Goal: Information Seeking & Learning: Learn about a topic

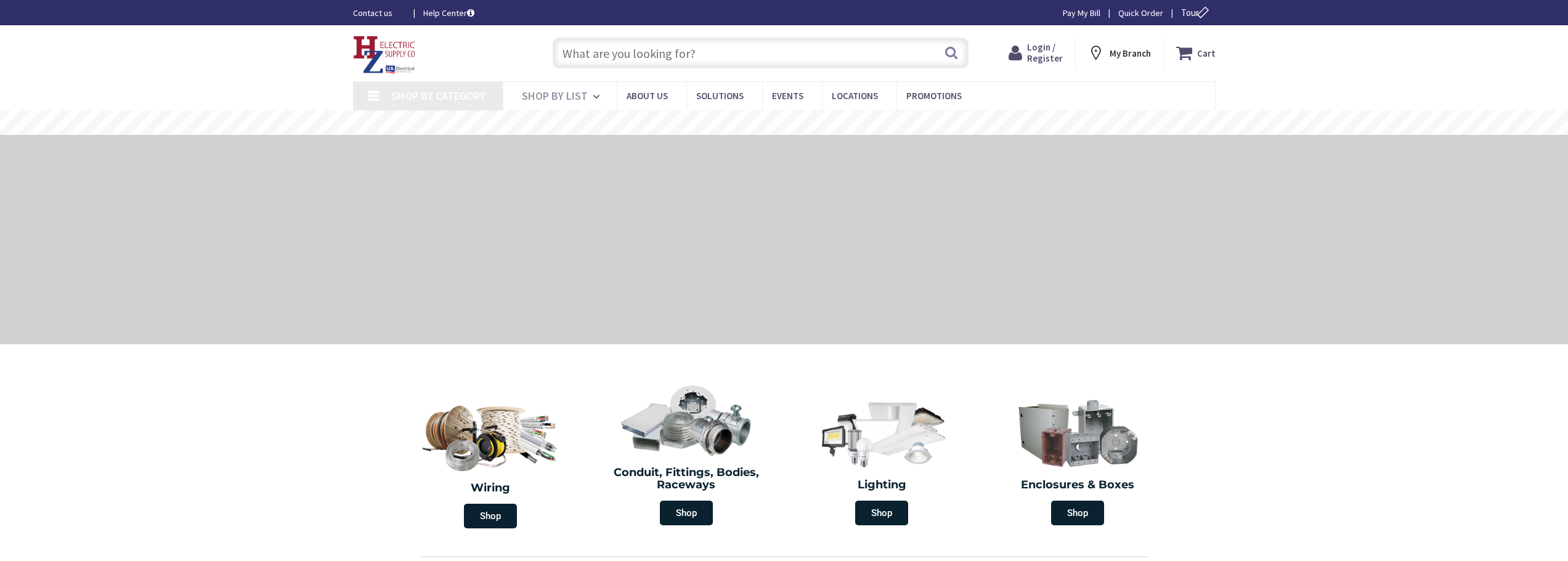
type input "MA-[GEOGRAPHIC_DATA], [GEOGRAPHIC_DATA]"
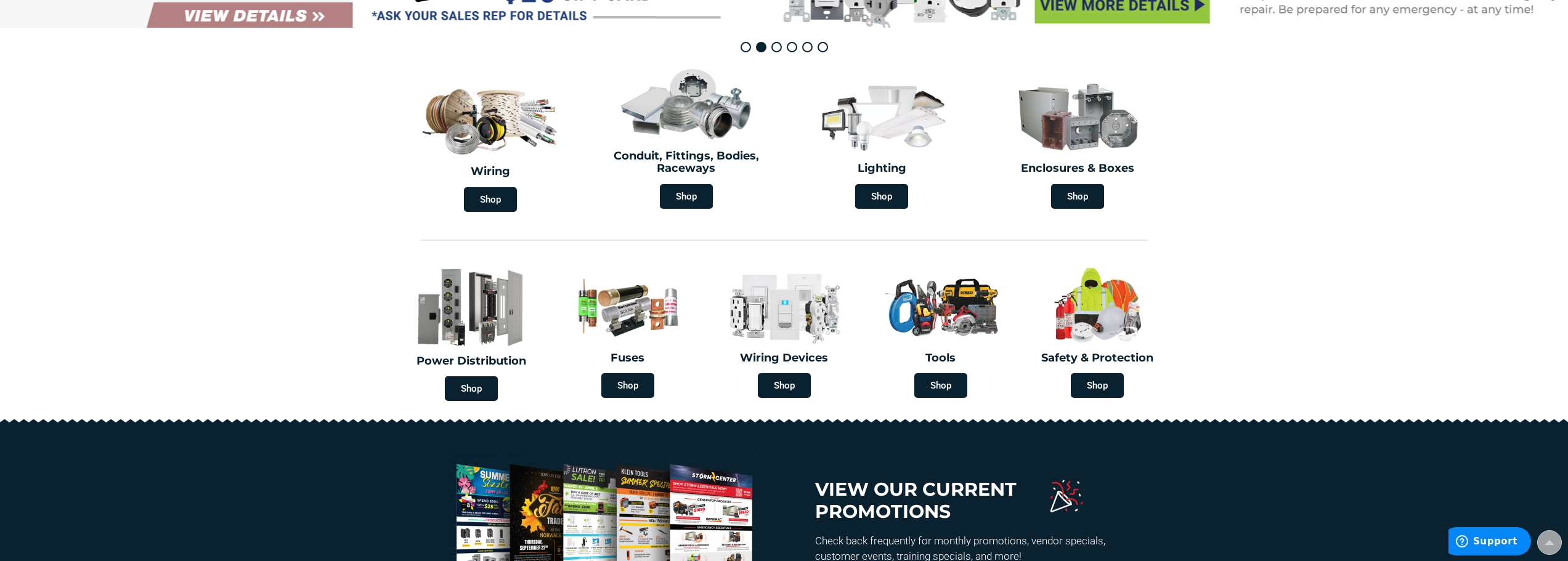
scroll to position [229, 0]
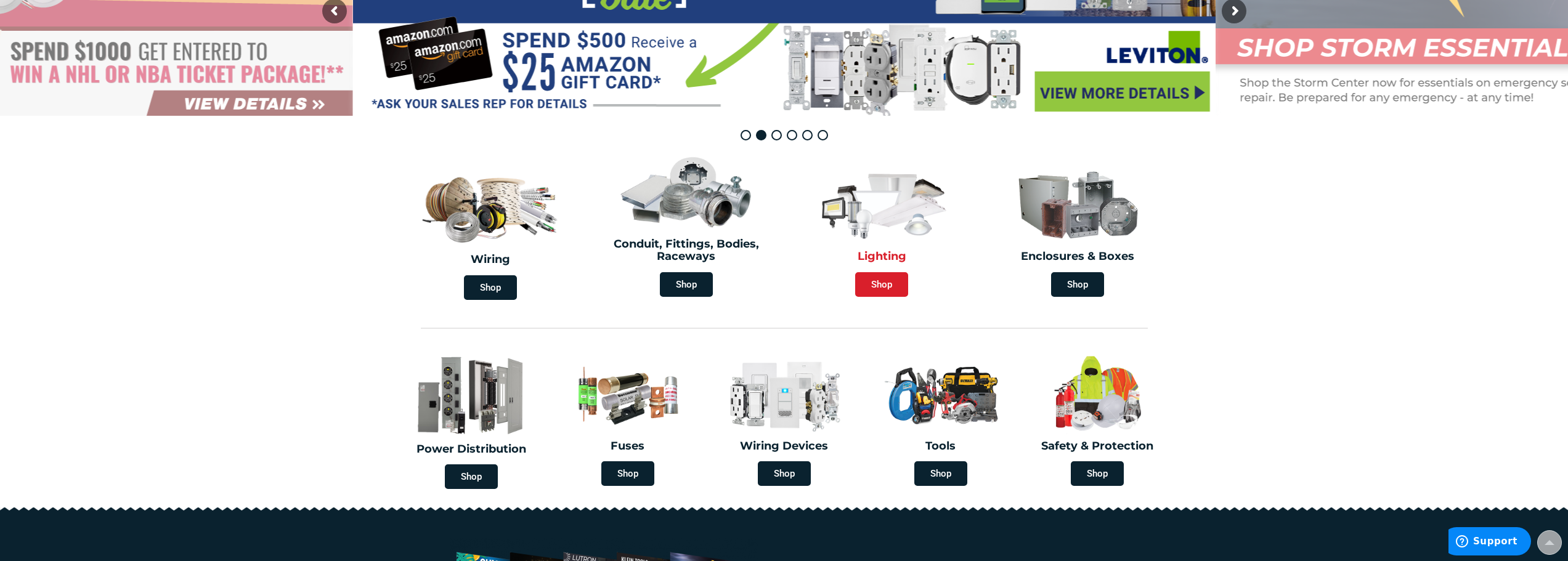
click at [883, 284] on span "Shop" at bounding box center [882, 284] width 53 height 25
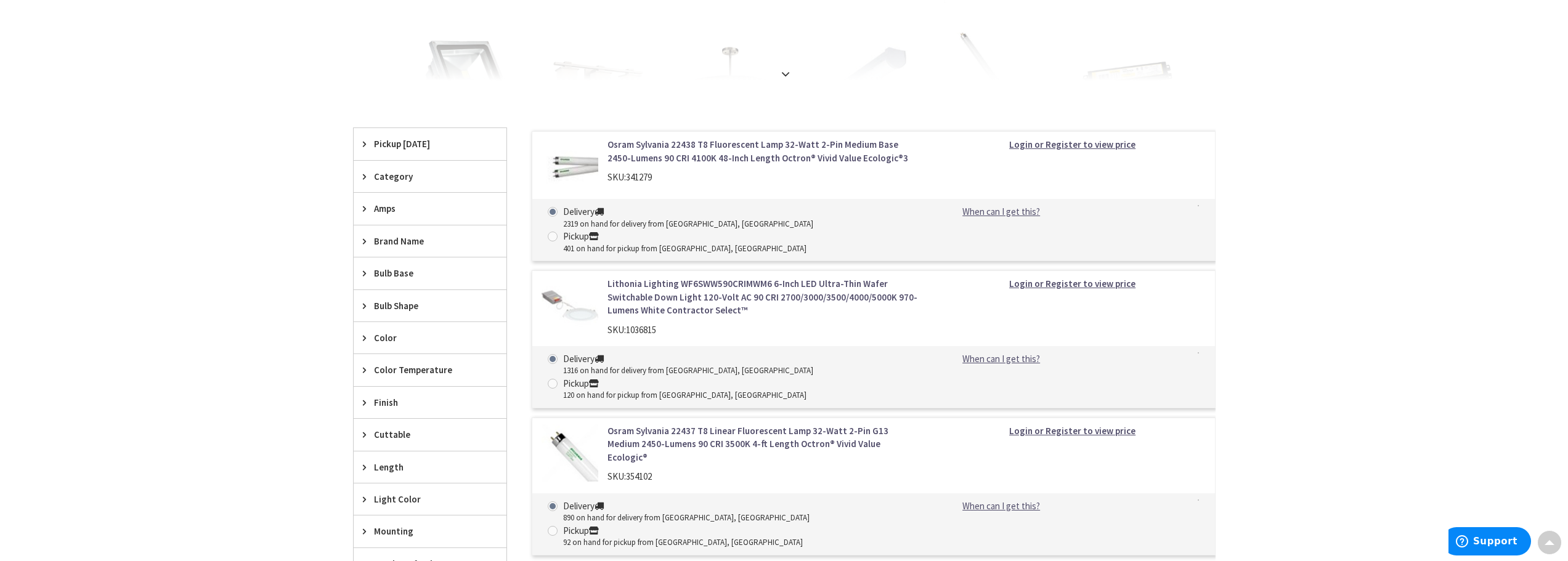
scroll to position [246, 0]
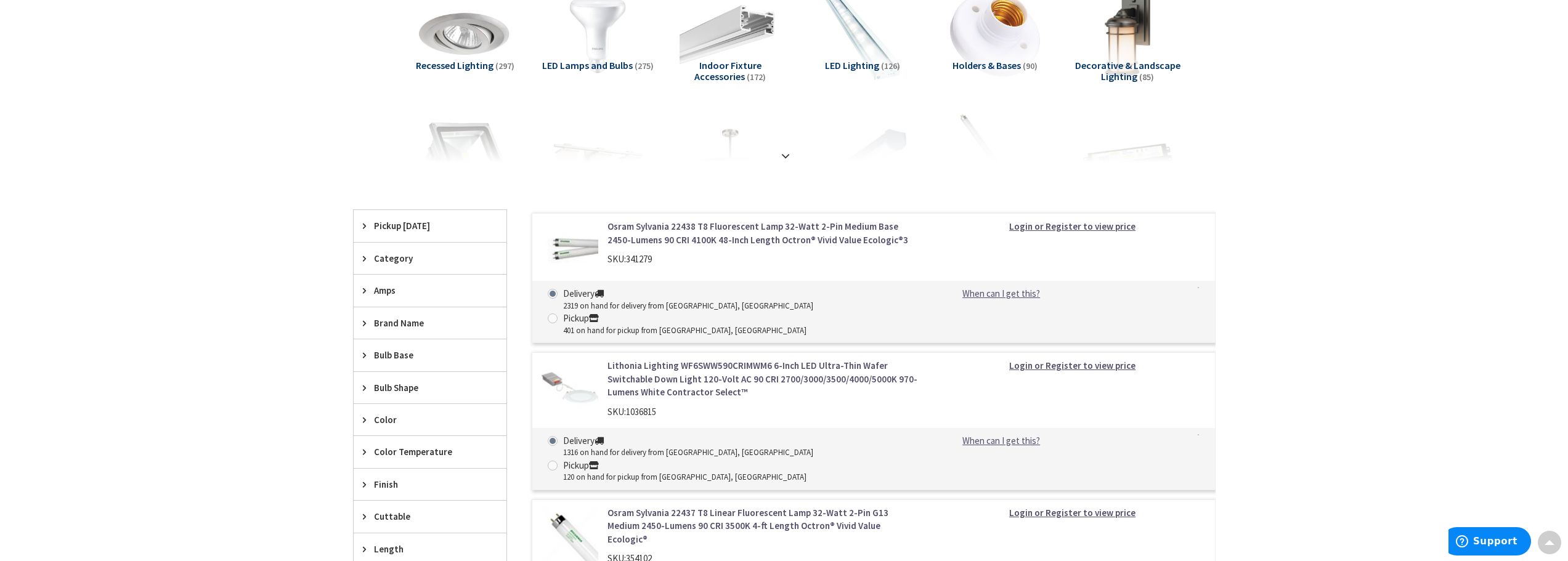
click at [392, 259] on span "Category" at bounding box center [424, 258] width 100 height 13
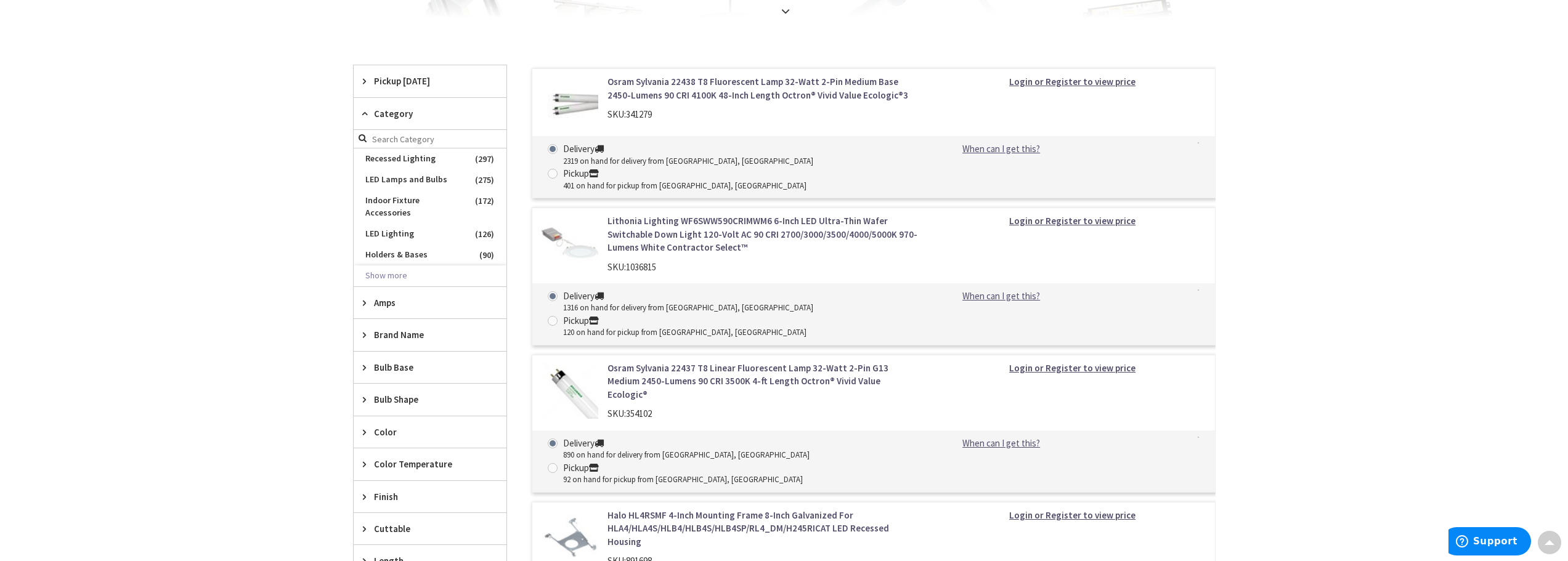
scroll to position [370, 0]
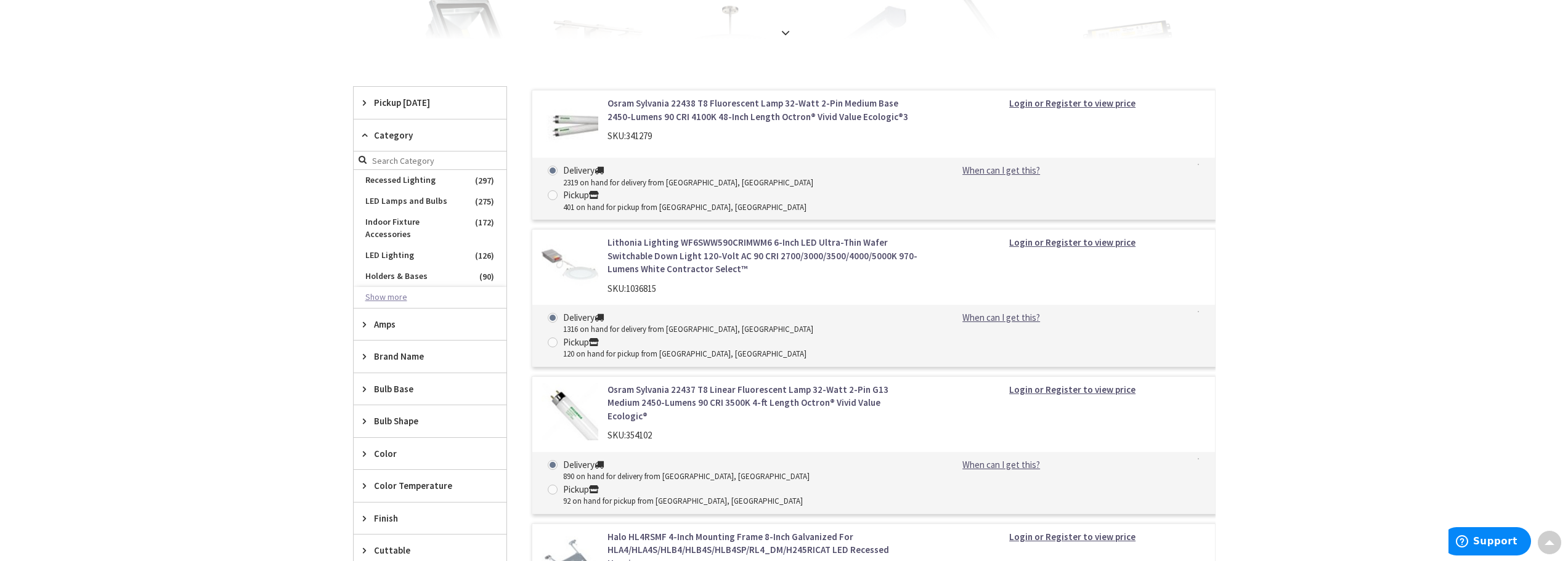
click at [397, 287] on button "Show more" at bounding box center [430, 297] width 153 height 21
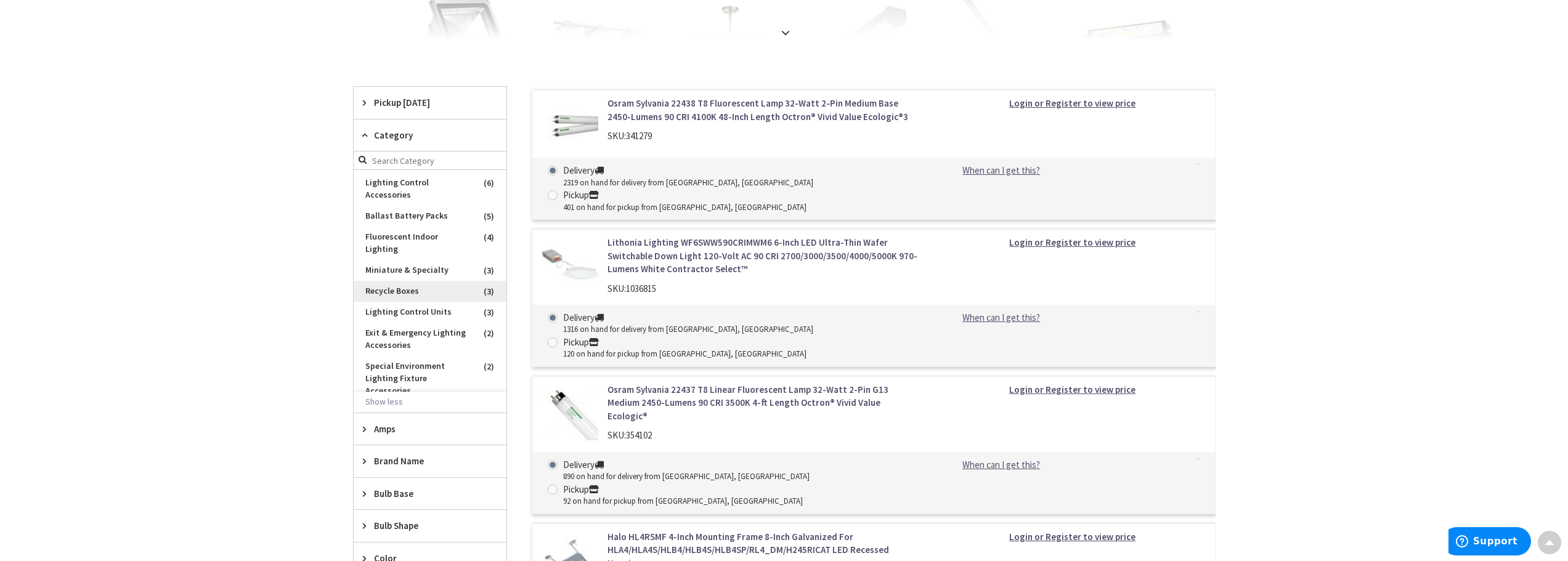
scroll to position [800, 0]
click at [393, 234] on span "Fan Light Kit" at bounding box center [430, 223] width 153 height 21
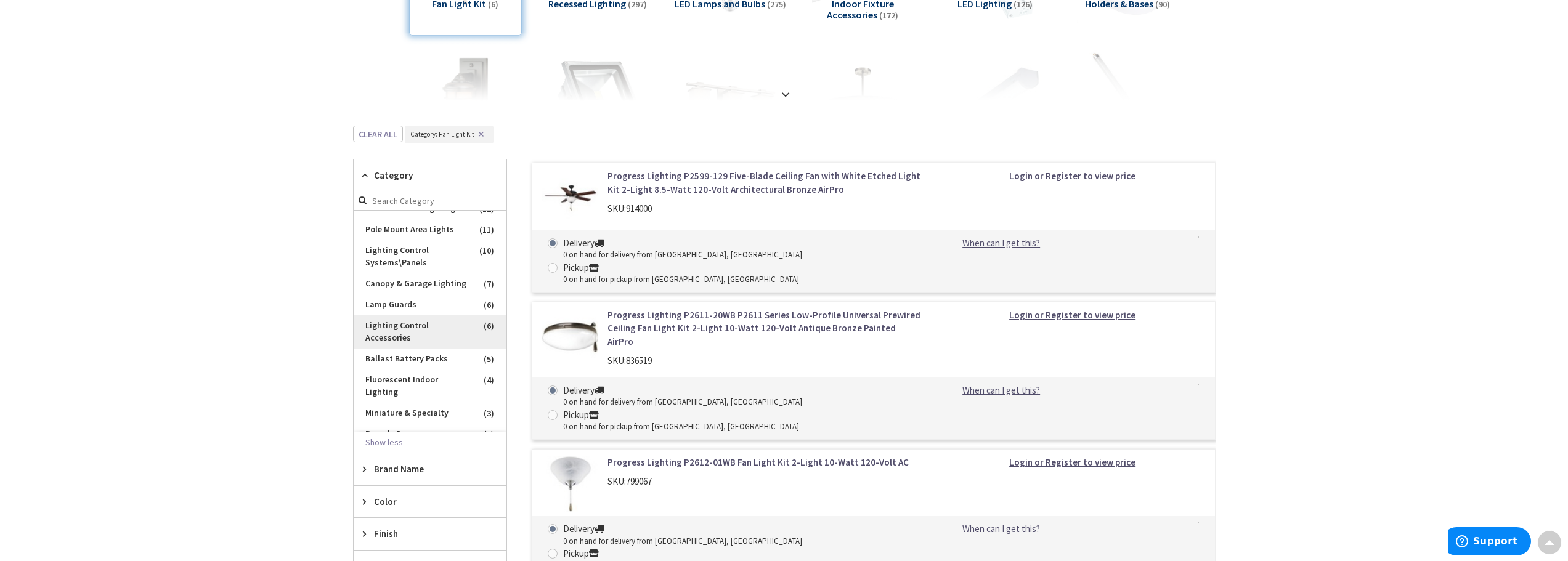
scroll to position [698, 0]
click at [386, 356] on span "Canopy & Garage Lighting" at bounding box center [430, 345] width 153 height 21
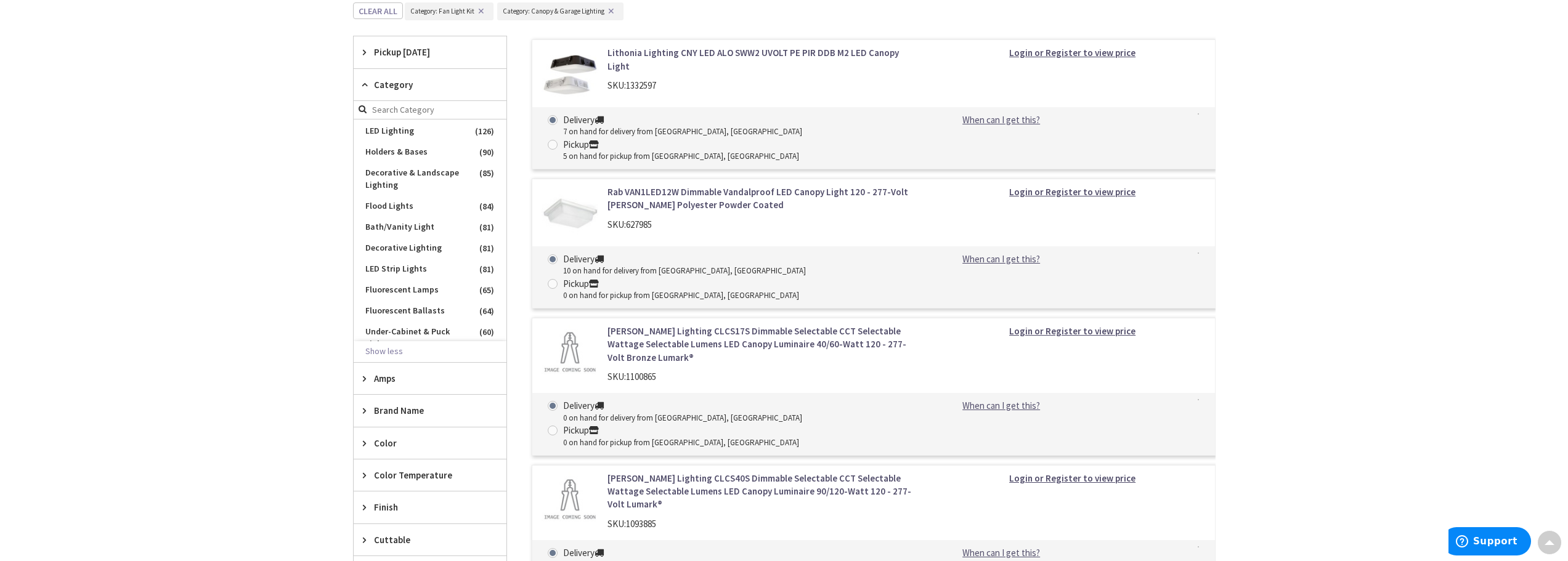
scroll to position [0, 0]
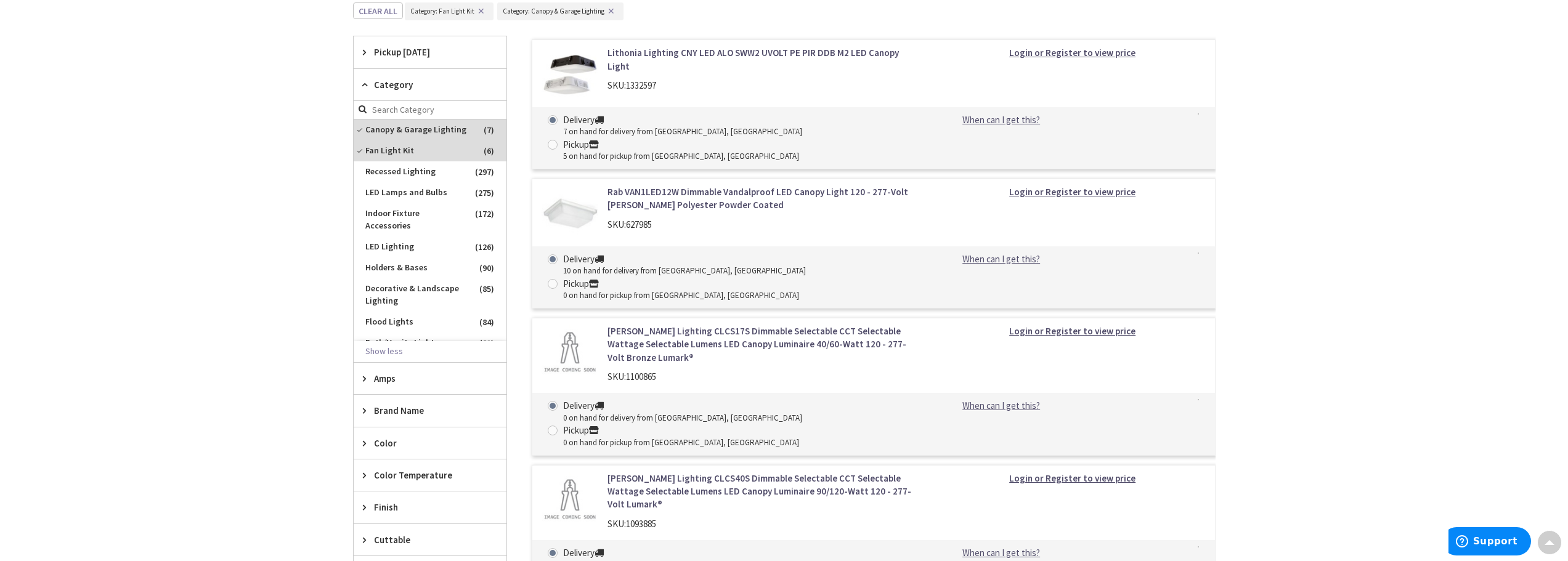
click at [381, 109] on input "search" at bounding box center [430, 110] width 153 height 18
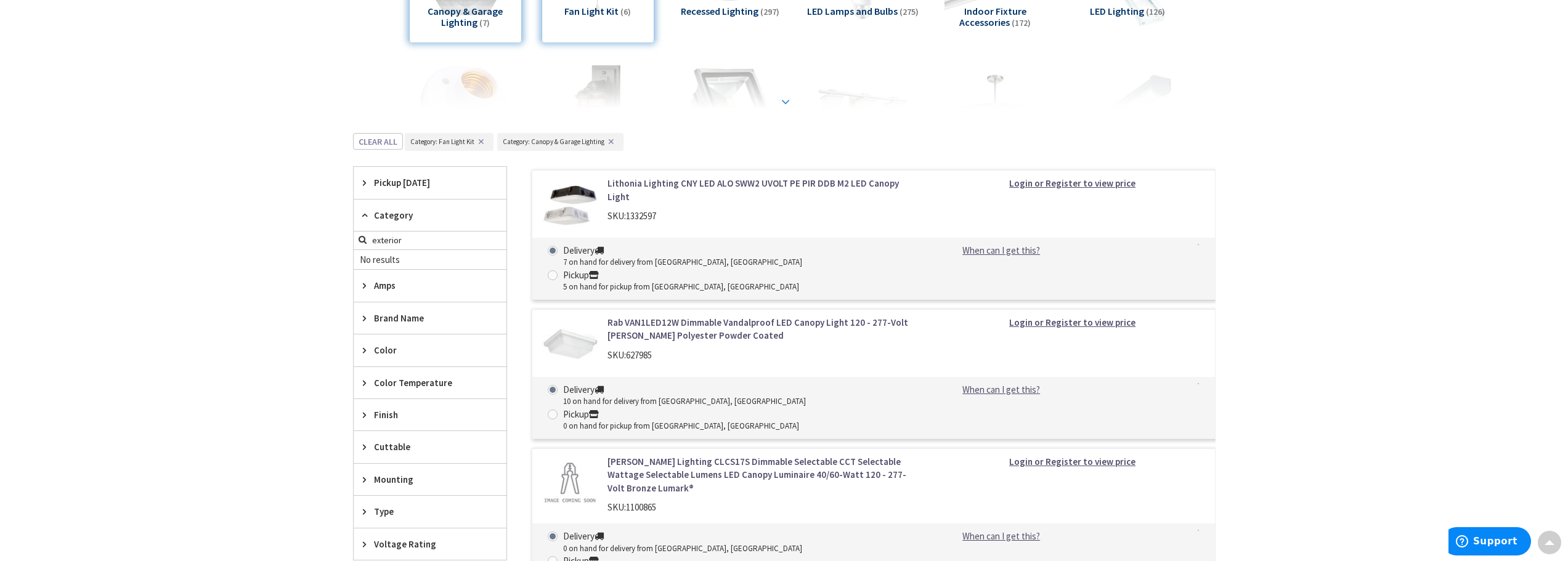
scroll to position [184, 0]
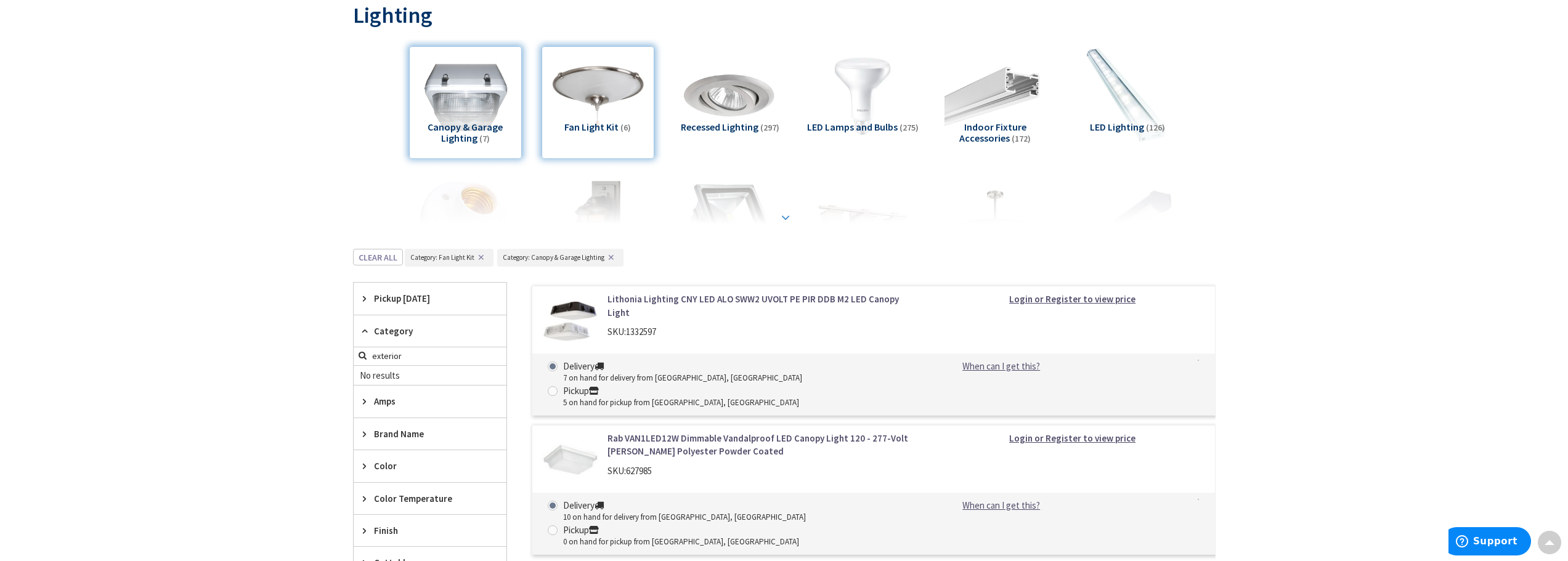
type input "exterior"
click at [782, 217] on strong at bounding box center [785, 217] width 14 height 14
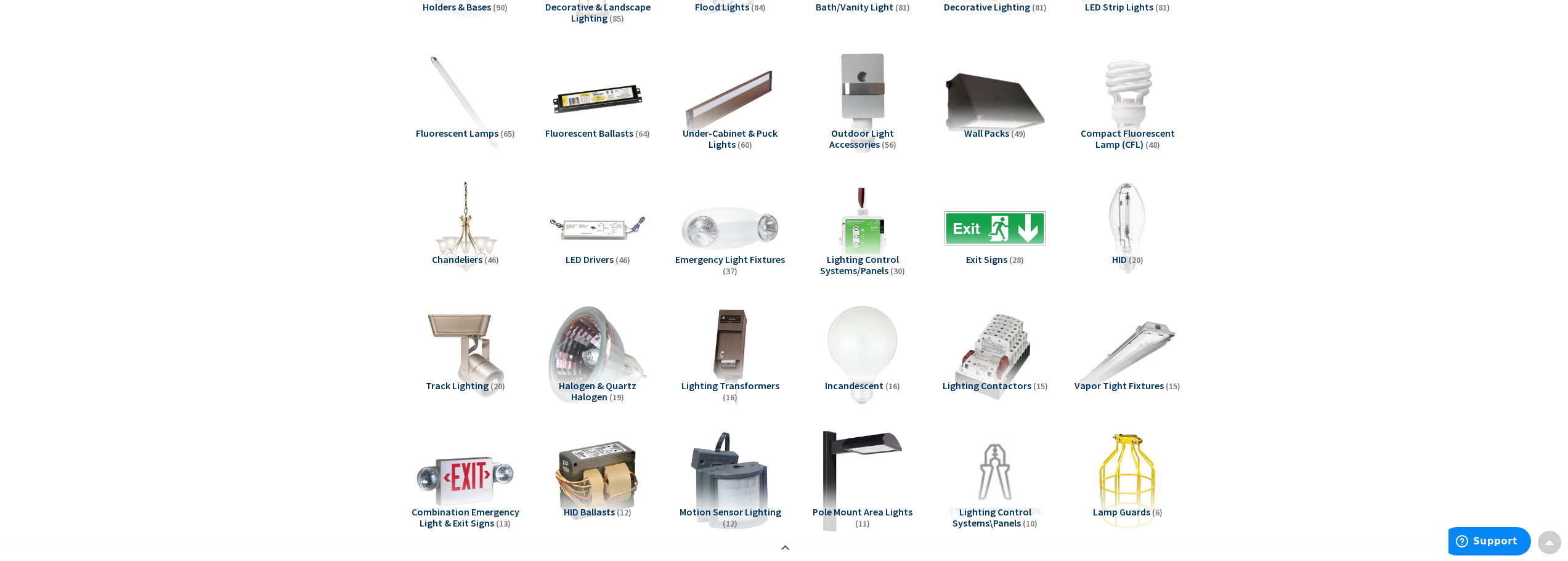
scroll to position [370, 0]
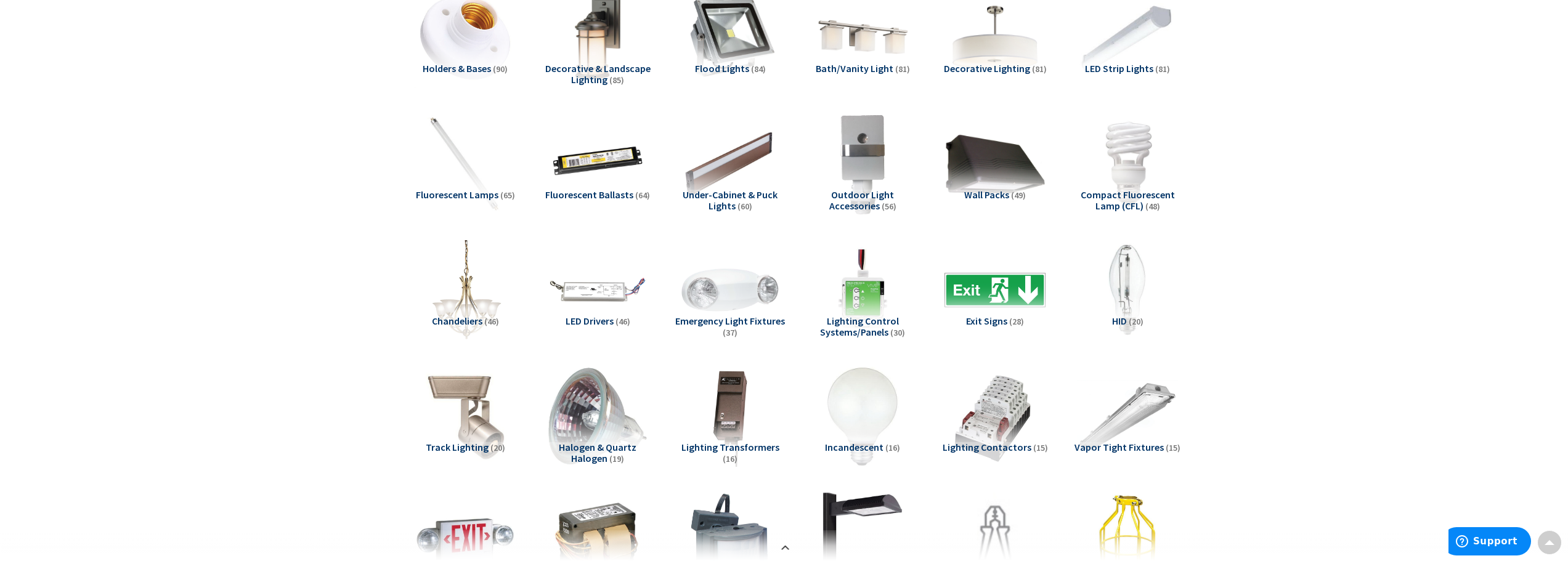
click at [462, 297] on img at bounding box center [464, 290] width 112 height 111
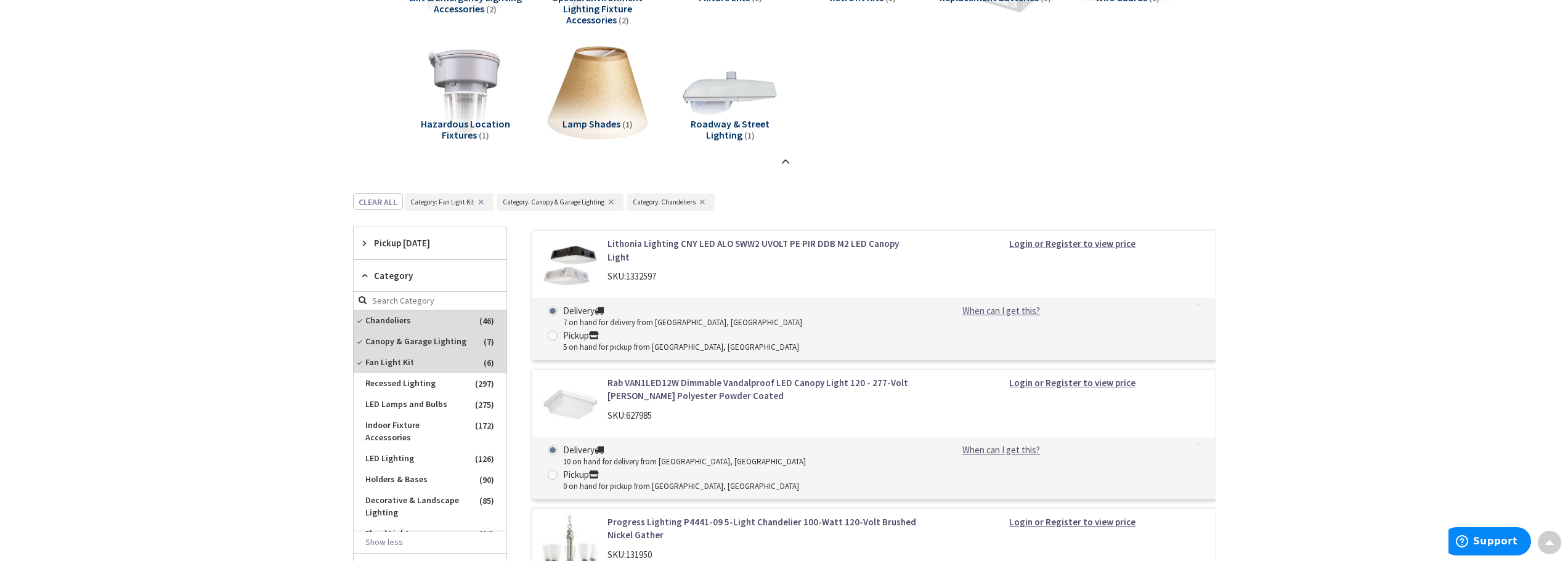
scroll to position [1086, 0]
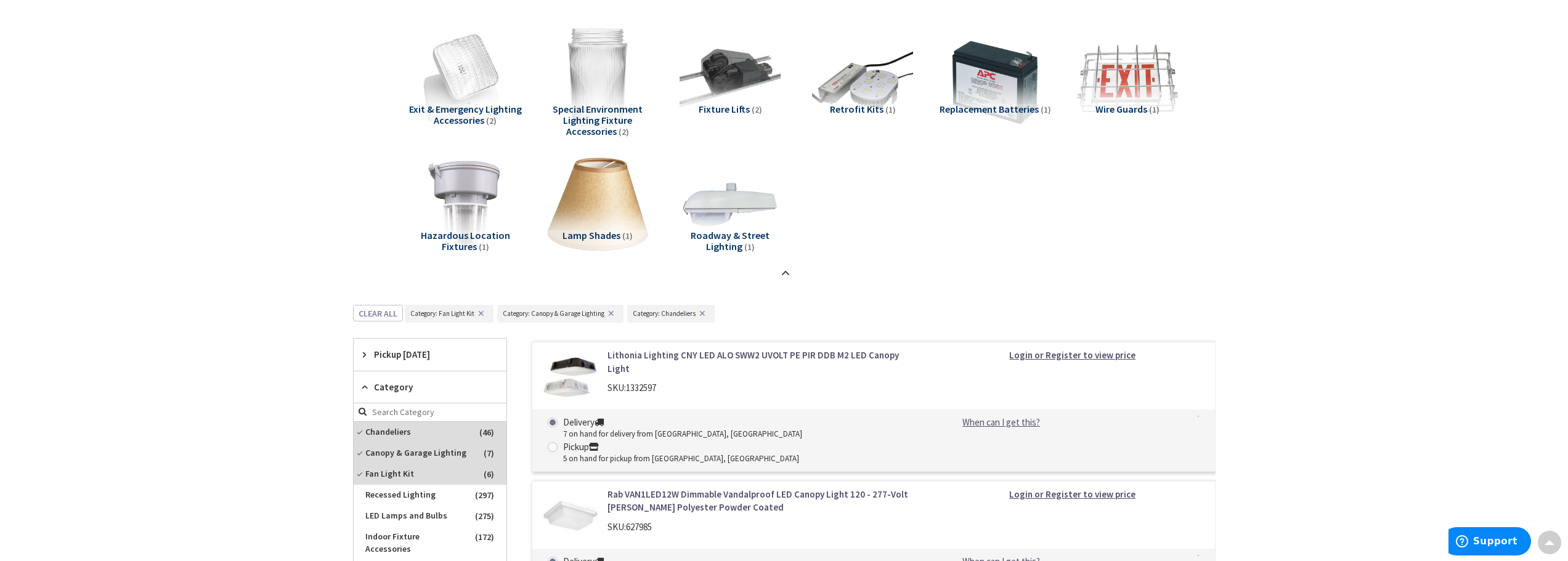
click at [605, 314] on button "✕" at bounding box center [611, 314] width 14 height 9
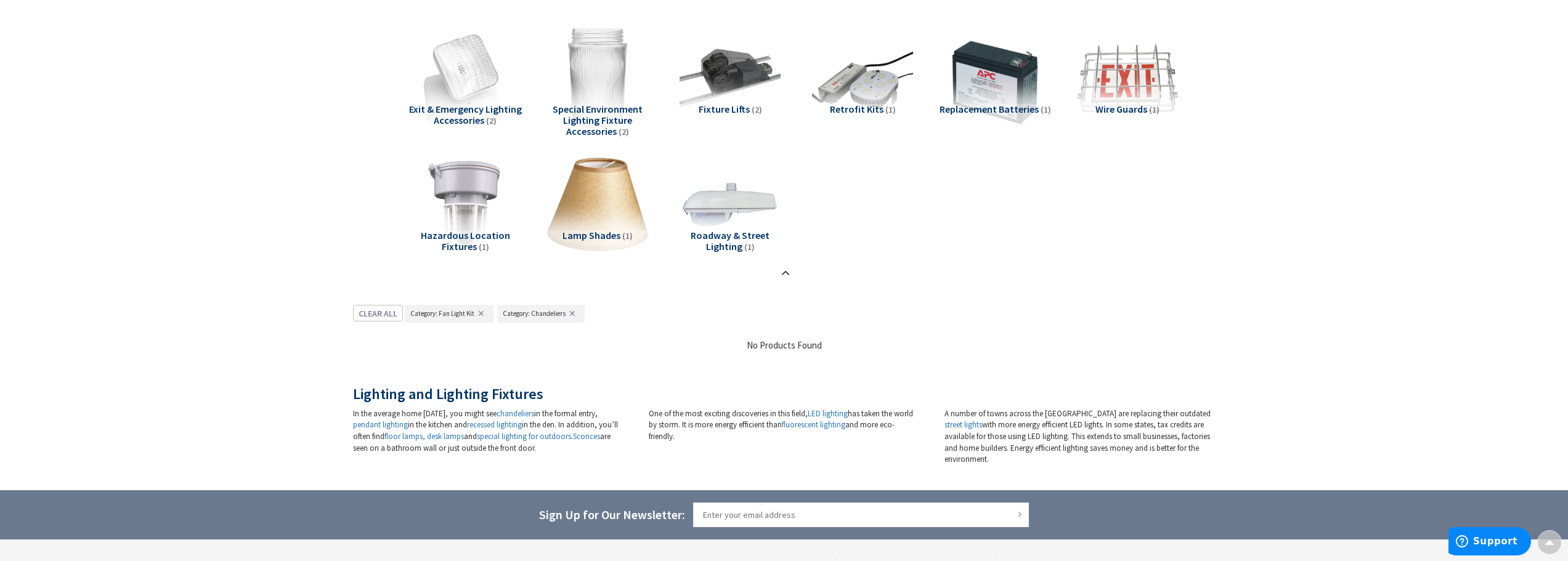
drag, startPoint x: 481, startPoint y: 315, endPoint x: 493, endPoint y: 298, distance: 20.8
click at [484, 312] on button "✕" at bounding box center [481, 314] width 14 height 9
